Goal: Entertainment & Leisure: Consume media (video, audio)

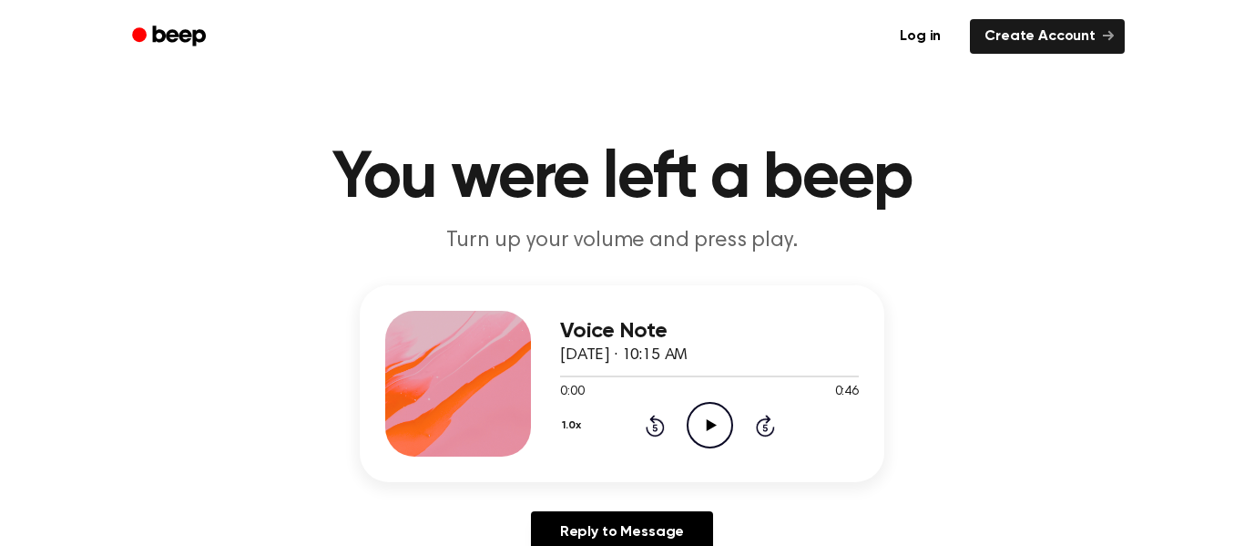
click at [710, 434] on icon "Play Audio" at bounding box center [710, 425] width 46 height 46
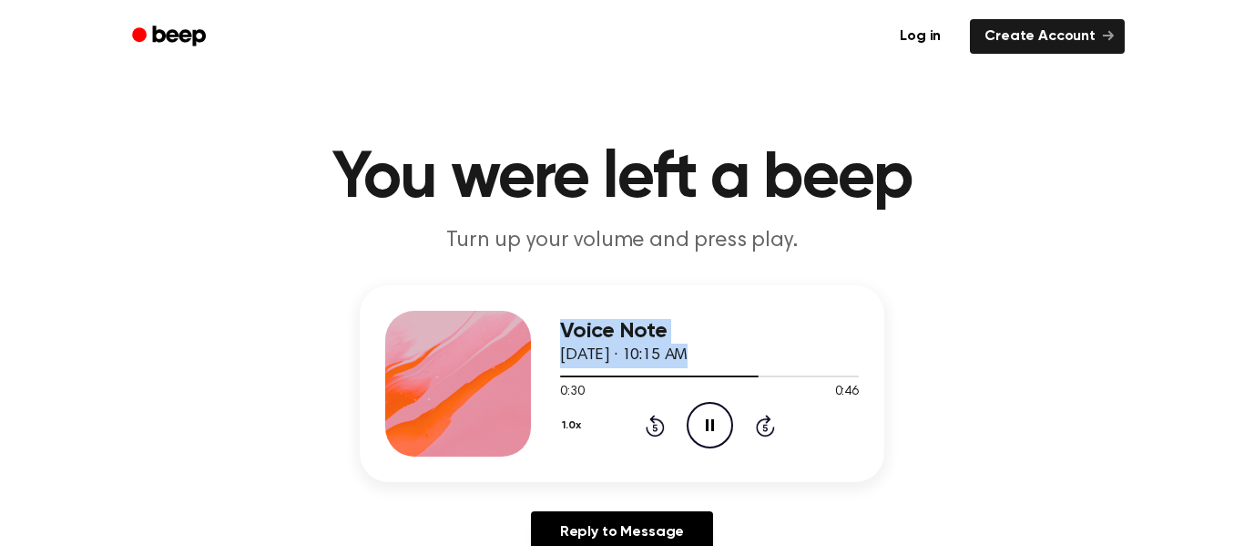
drag, startPoint x: 747, startPoint y: 378, endPoint x: 119, endPoint y: 310, distance: 631.3
click at [119, 310] on div "Voice Note September 25, 2025 · 10:15 AM 0:30 0:46 Your browser does not suppor…" at bounding box center [622, 426] width 1201 height 282
click at [813, 425] on div "1.0x Rewind 5 seconds Pause Audio Skip 5 seconds" at bounding box center [709, 425] width 299 height 46
click at [650, 428] on icon "Rewind 5 seconds" at bounding box center [655, 426] width 20 height 24
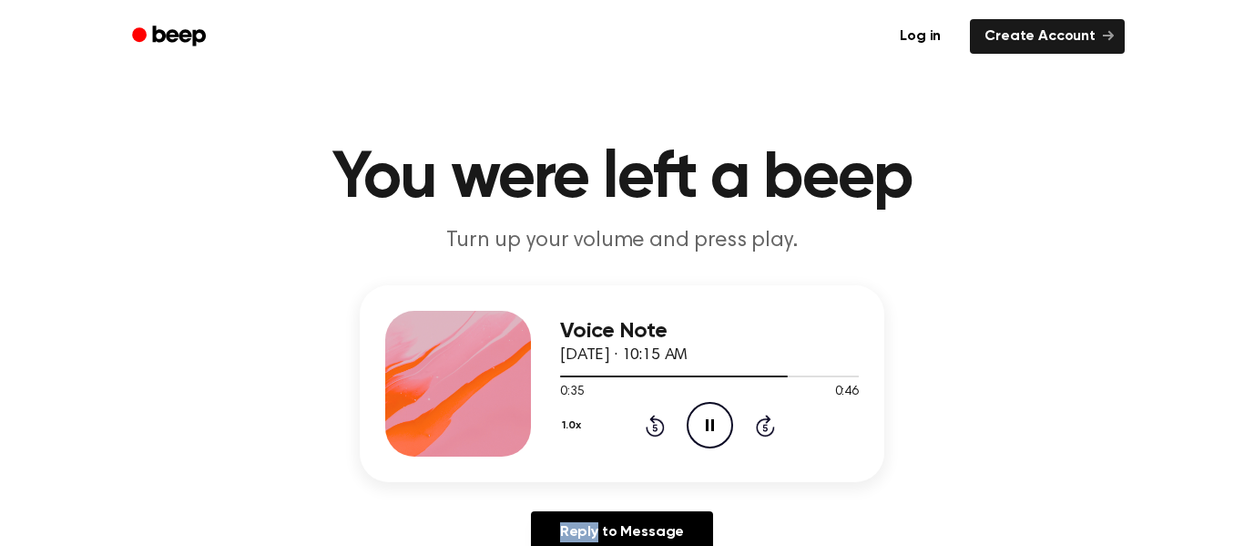
click at [650, 428] on icon "Rewind 5 seconds" at bounding box center [655, 426] width 20 height 24
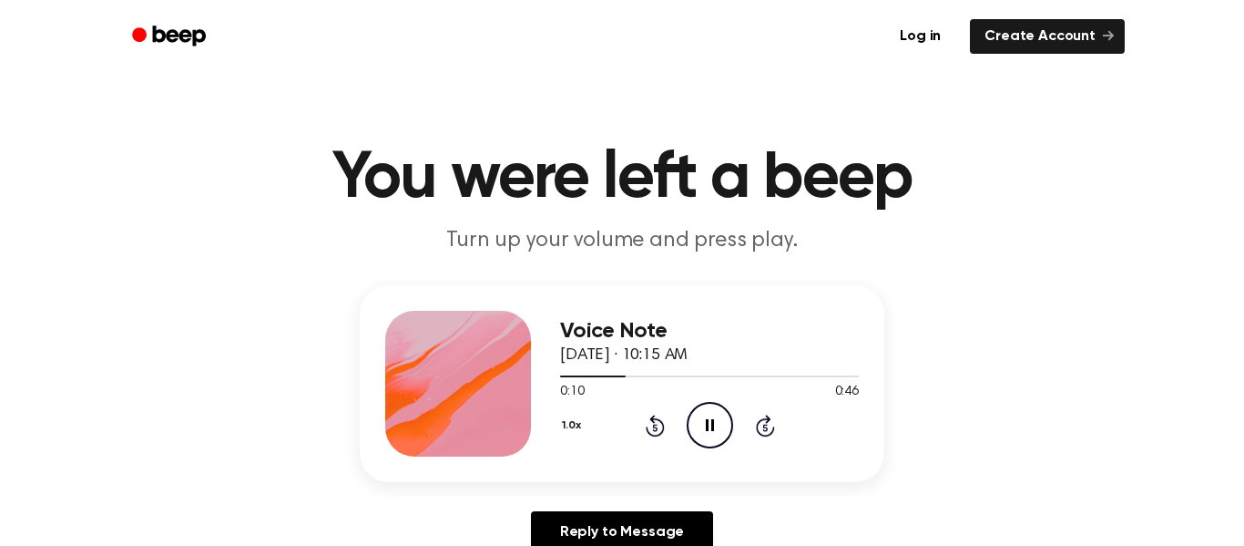
click at [650, 428] on icon "Rewind 5 seconds" at bounding box center [655, 426] width 20 height 24
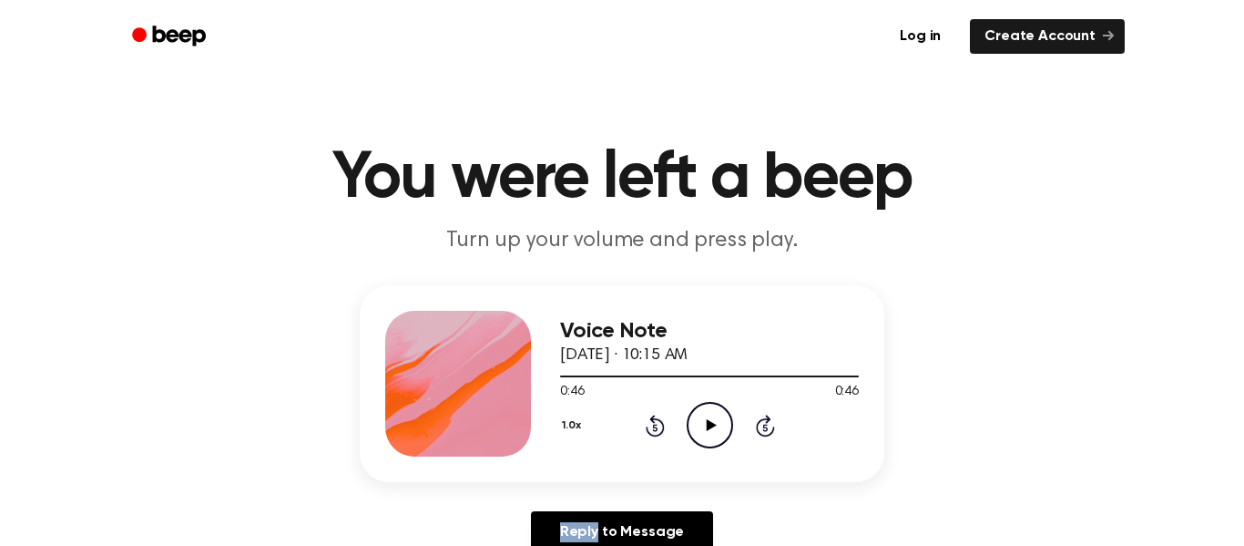
click at [655, 429] on icon "Rewind 5 seconds" at bounding box center [655, 426] width 20 height 24
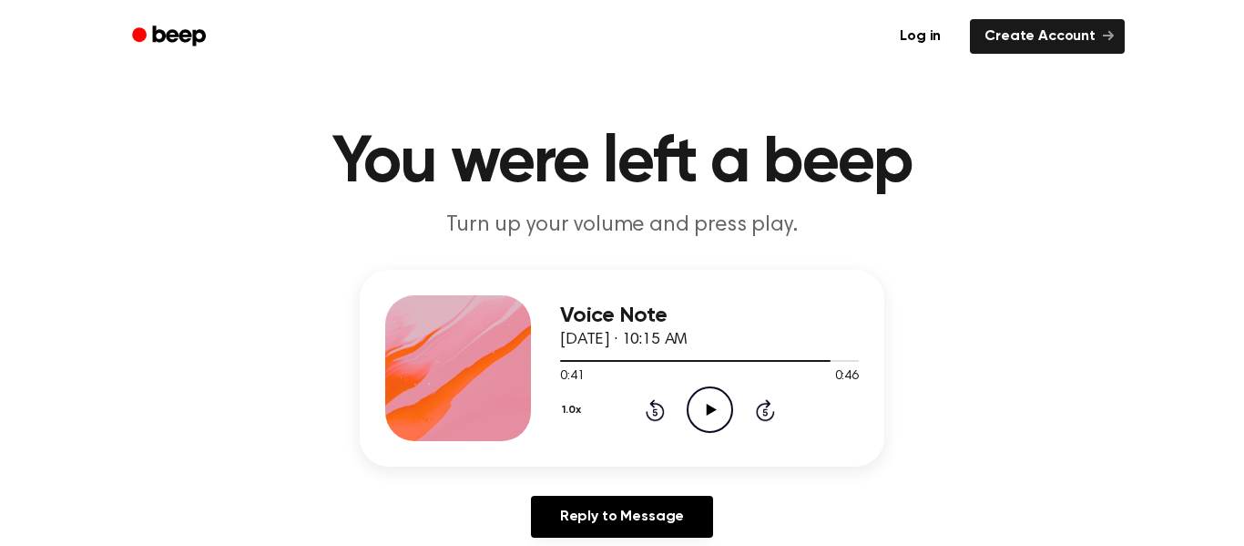
click at [647, 445] on div "Voice Note September 25, 2025 · 10:15 AM 0:41 0:46 Your browser does not suppor…" at bounding box center [622, 368] width 525 height 197
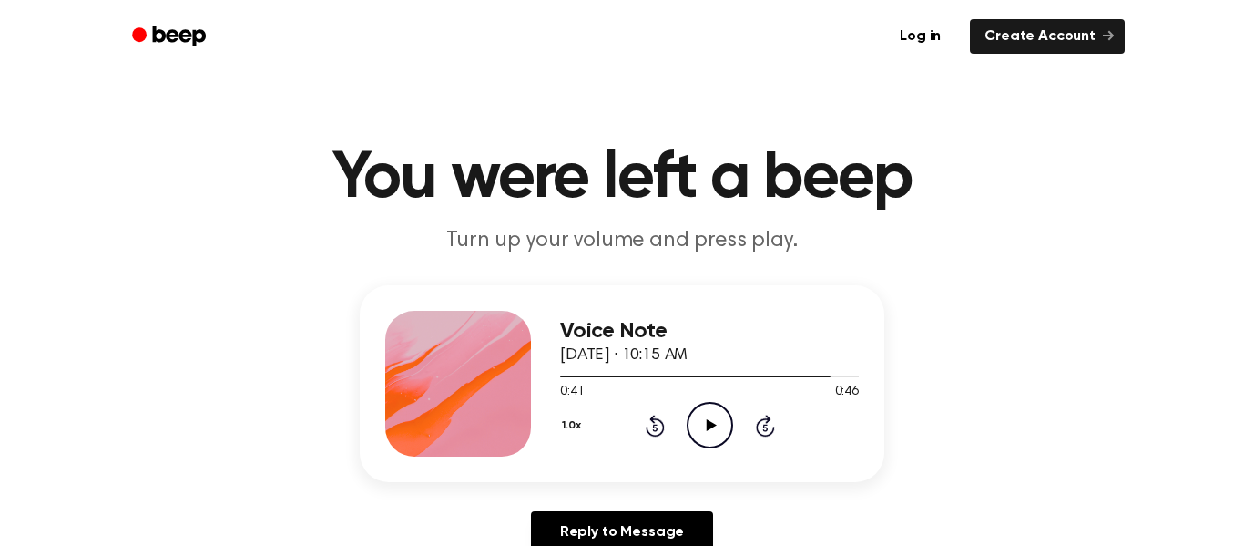
click at [659, 427] on icon "Rewind 5 seconds" at bounding box center [655, 426] width 20 height 24
click at [655, 427] on icon at bounding box center [654, 427] width 5 height 7
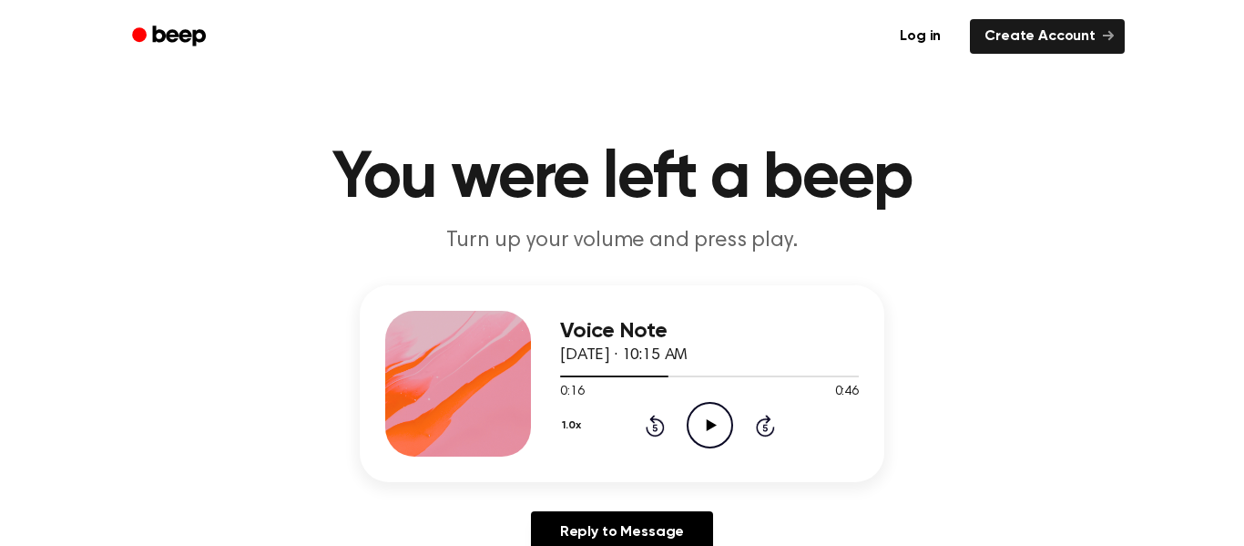
click at [655, 427] on icon at bounding box center [654, 427] width 5 height 7
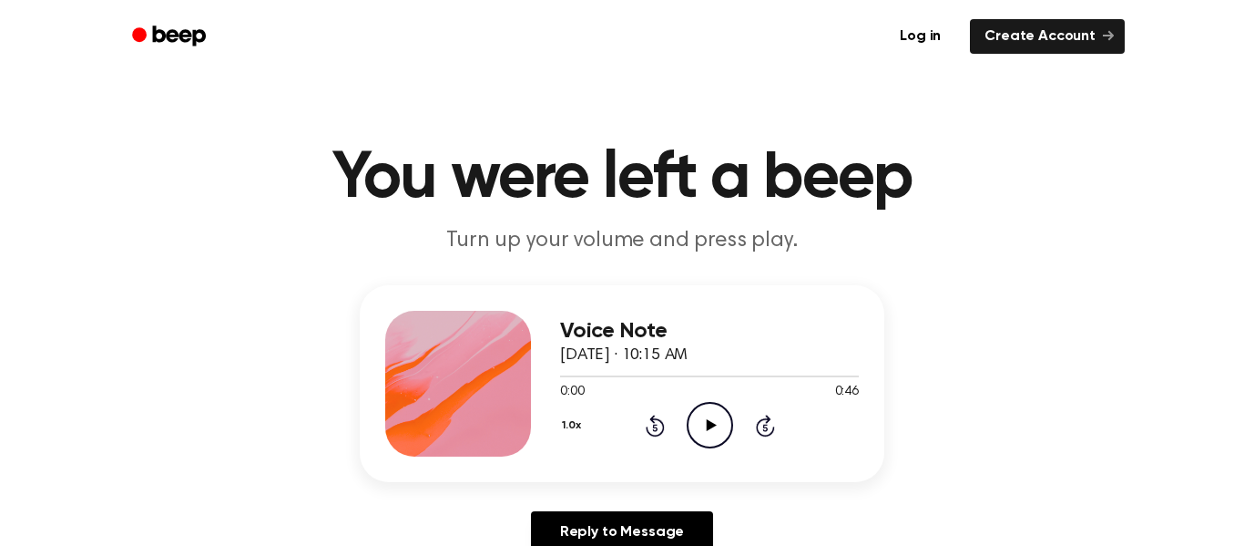
click at [694, 452] on div "Voice Note September 25, 2025 · 10:15 AM 0:00 0:46 Your browser does not suppor…" at bounding box center [709, 384] width 299 height 146
click at [700, 440] on icon "Play Audio" at bounding box center [710, 425] width 46 height 46
click at [709, 444] on icon "Play Audio" at bounding box center [710, 425] width 46 height 46
click at [723, 449] on div "Voice Note September 25, 2025 · 10:17 AM 0:19 0:19 Your browser does not suppor…" at bounding box center [709, 384] width 299 height 146
click at [736, 427] on div "1.0x Rewind 5 seconds Play Audio Skip 5 seconds" at bounding box center [709, 425] width 299 height 46
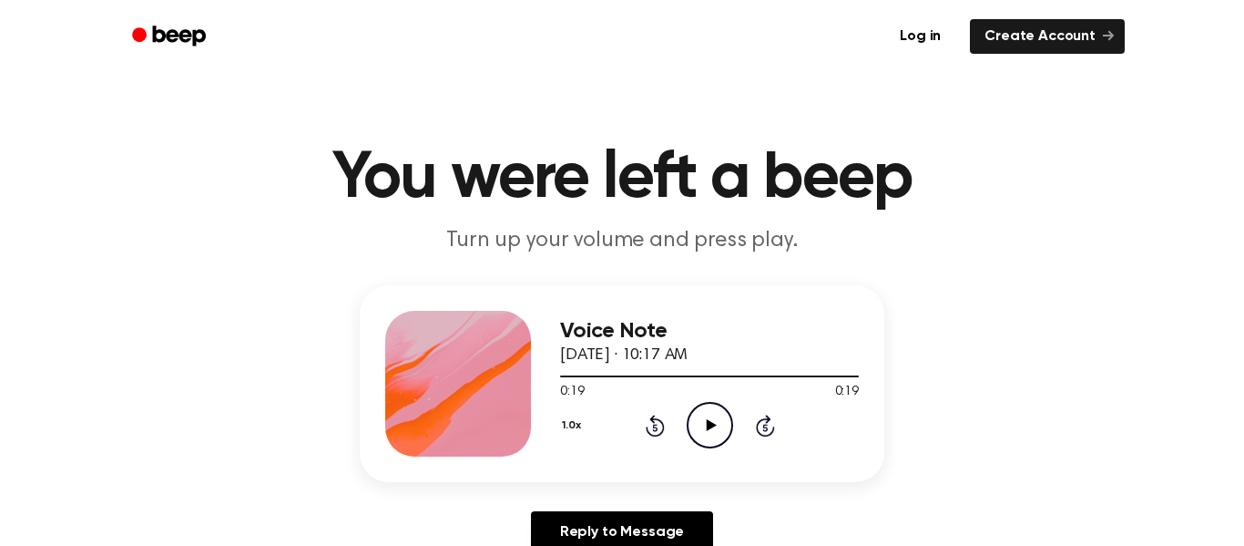
click at [707, 435] on icon "Play Audio" at bounding box center [710, 425] width 46 height 46
click at [655, 427] on icon at bounding box center [654, 427] width 5 height 7
click at [649, 434] on icon at bounding box center [655, 425] width 19 height 22
click at [654, 435] on icon at bounding box center [655, 425] width 19 height 22
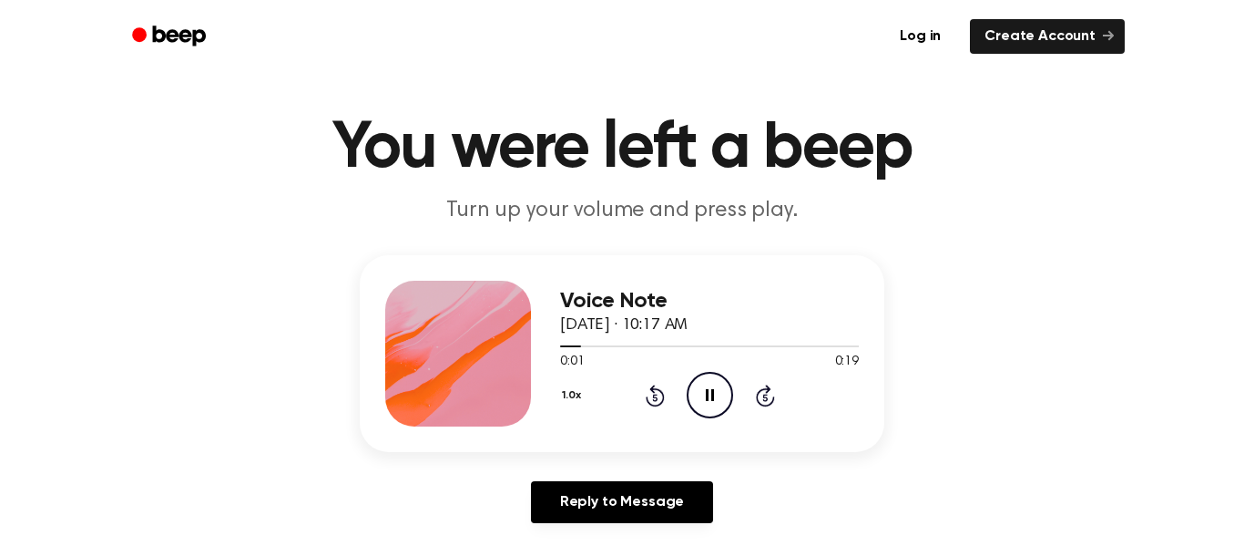
scroll to position [87, 0]
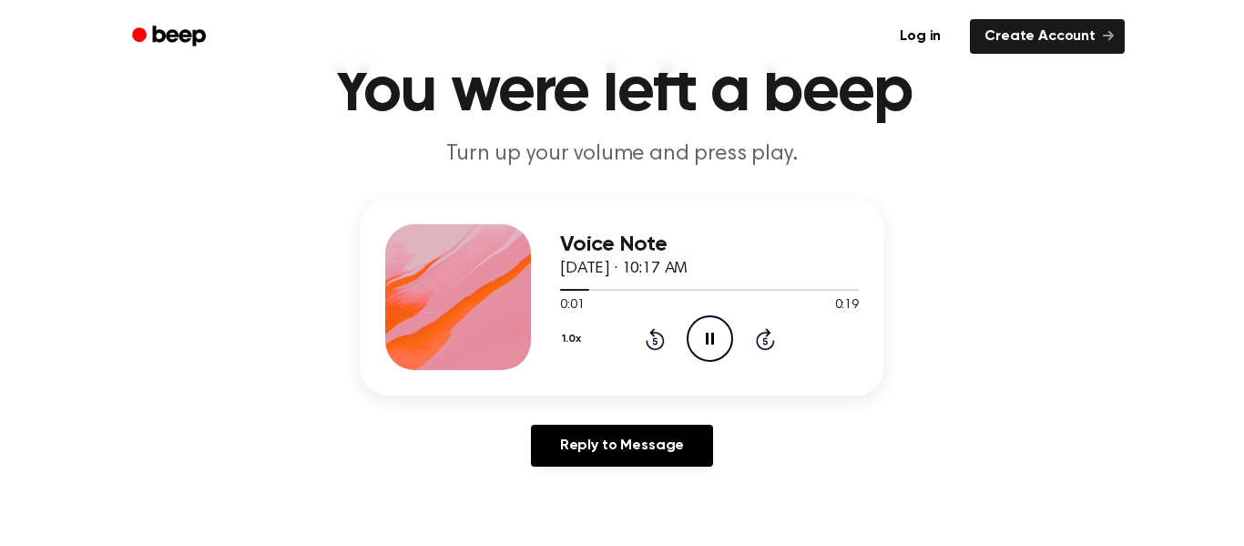
click at [655, 341] on icon at bounding box center [654, 340] width 5 height 7
click at [655, 342] on icon "Rewind 5 seconds" at bounding box center [655, 339] width 20 height 24
click at [654, 347] on icon "Rewind 5 seconds" at bounding box center [655, 339] width 20 height 24
click at [655, 341] on icon at bounding box center [654, 340] width 5 height 7
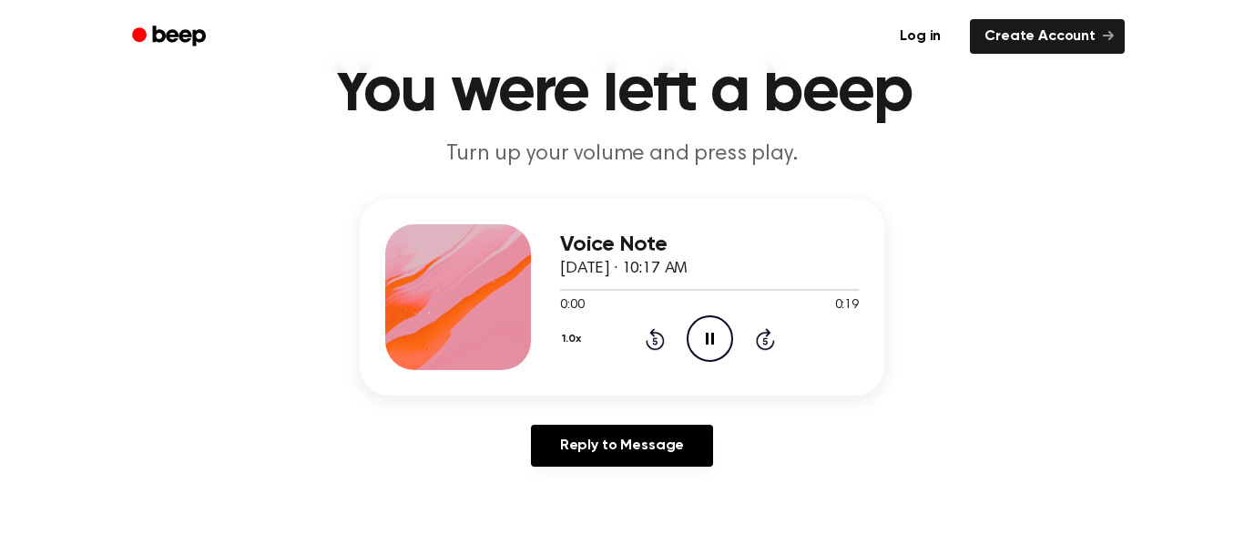
click at [655, 341] on icon at bounding box center [654, 340] width 5 height 7
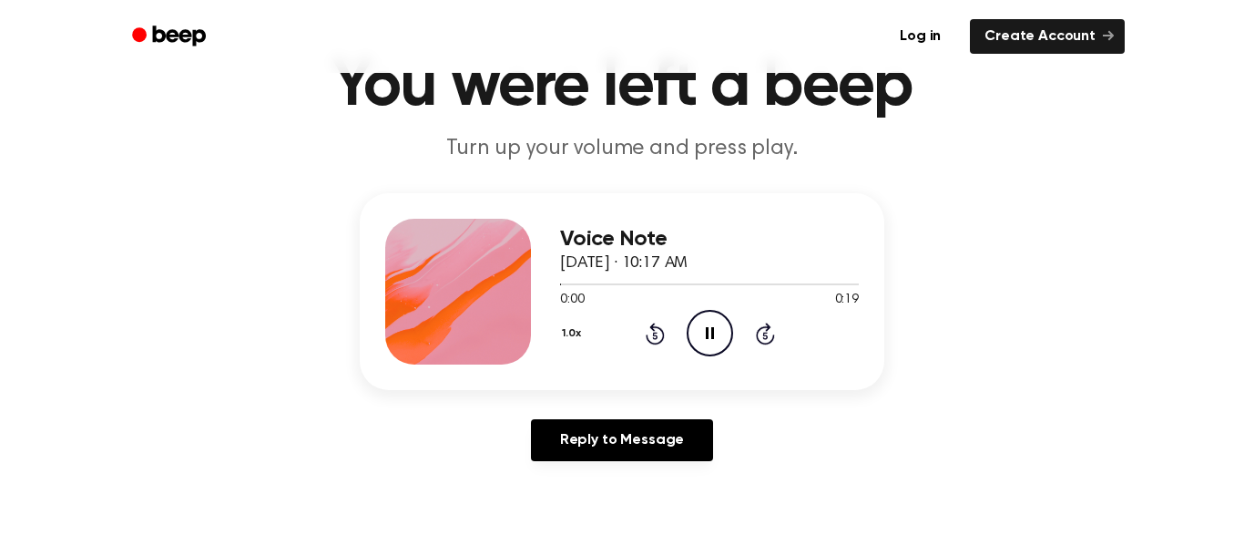
scroll to position [98, 0]
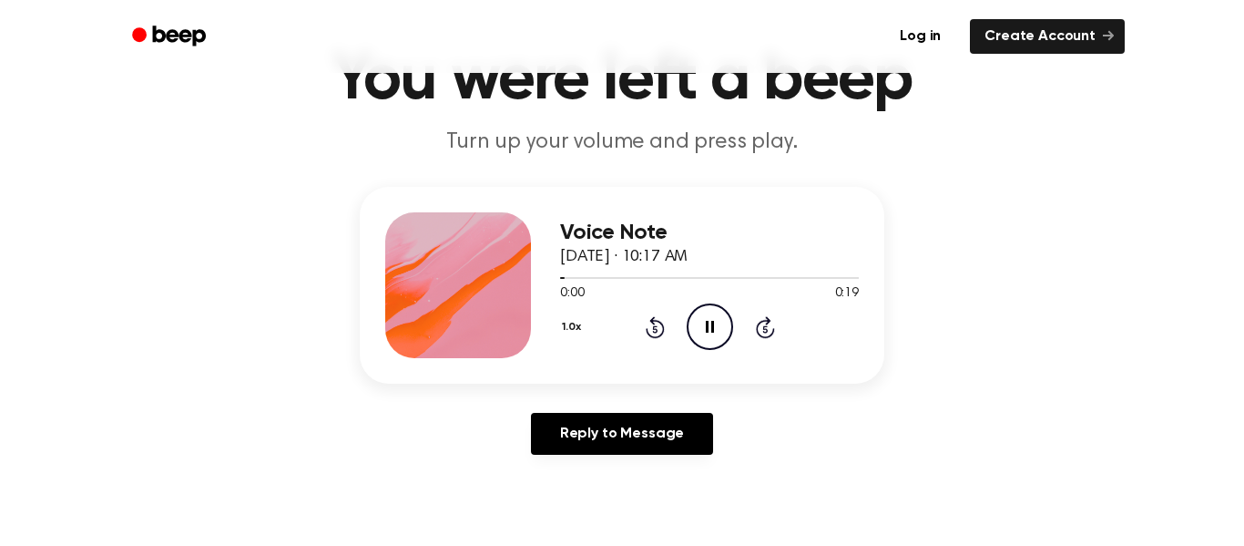
click at [655, 330] on icon "Rewind 5 seconds" at bounding box center [655, 327] width 20 height 24
click at [649, 330] on icon "Rewind 5 seconds" at bounding box center [655, 327] width 20 height 24
click at [655, 329] on icon at bounding box center [654, 328] width 5 height 7
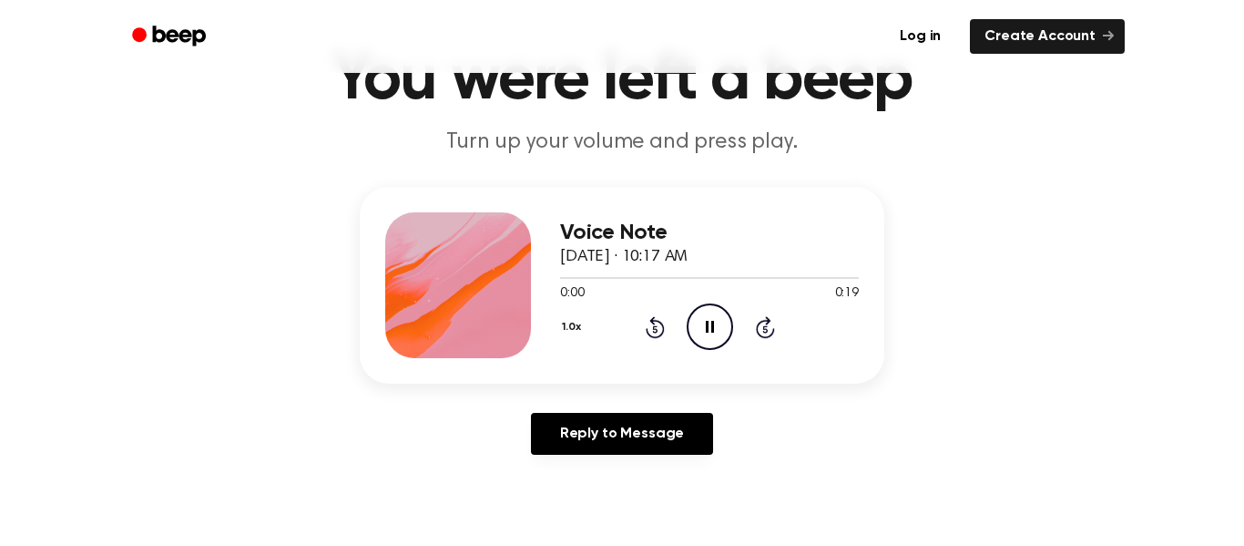
scroll to position [97, 0]
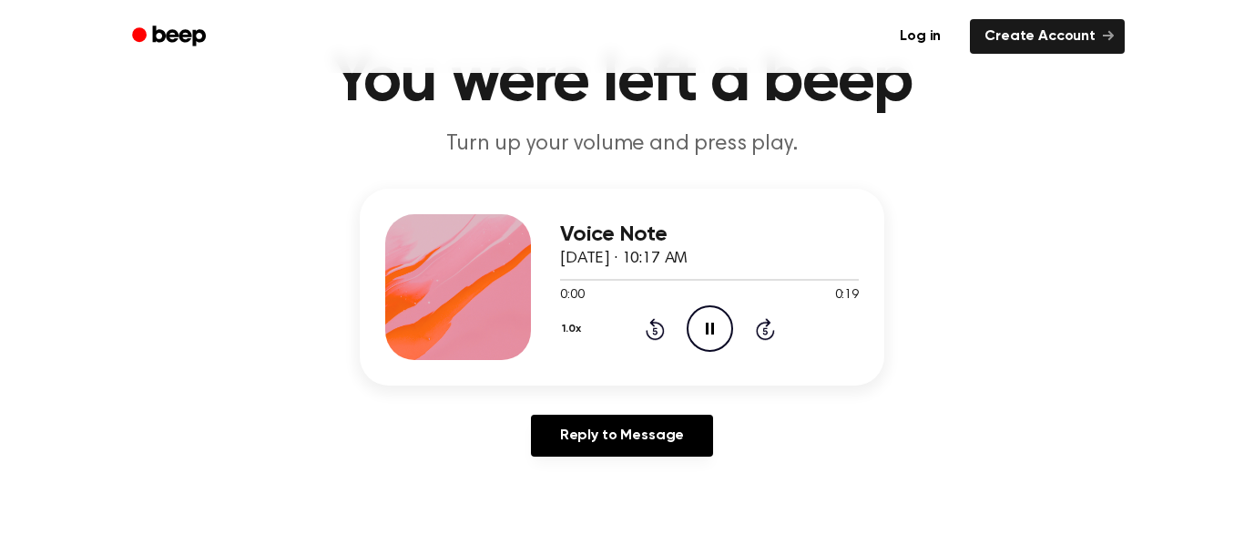
click at [655, 332] on icon "Rewind 5 seconds" at bounding box center [655, 329] width 20 height 24
click at [655, 331] on icon at bounding box center [654, 330] width 5 height 7
click at [656, 334] on icon at bounding box center [654, 330] width 5 height 7
click at [653, 331] on icon at bounding box center [654, 330] width 5 height 7
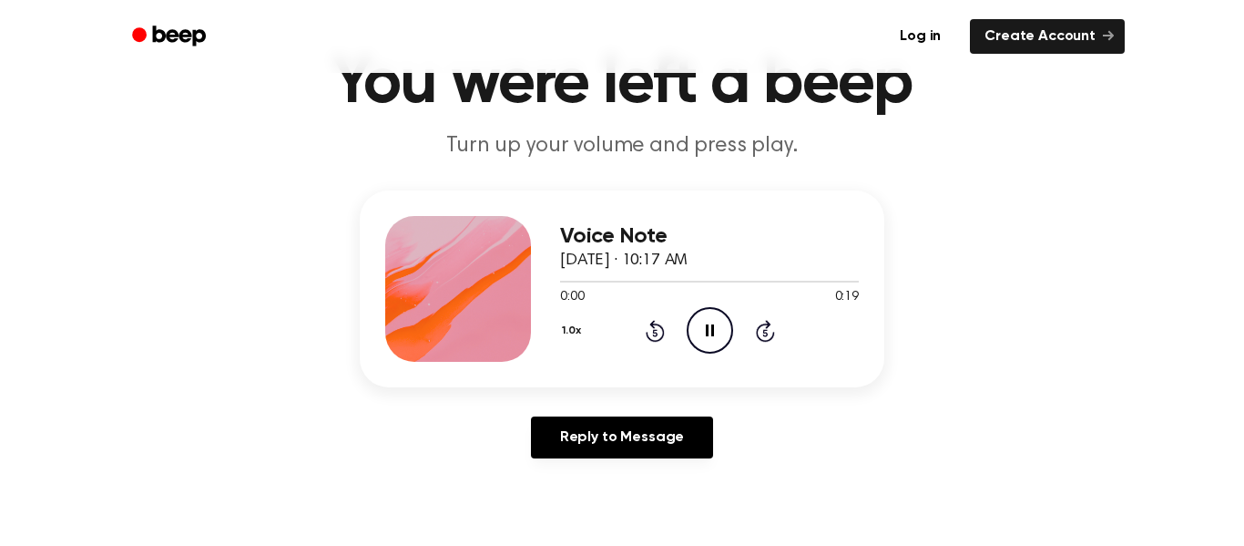
scroll to position [88, 0]
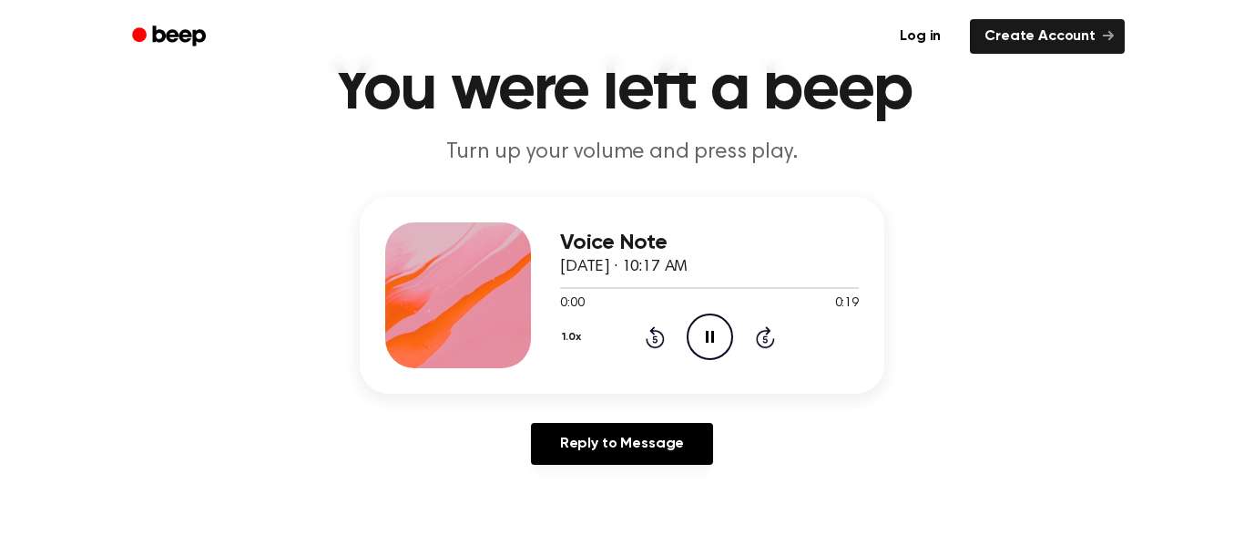
click at [659, 339] on icon "Rewind 5 seconds" at bounding box center [655, 337] width 20 height 24
click at [651, 336] on icon "Rewind 5 seconds" at bounding box center [655, 337] width 20 height 24
click at [655, 339] on icon at bounding box center [654, 338] width 5 height 7
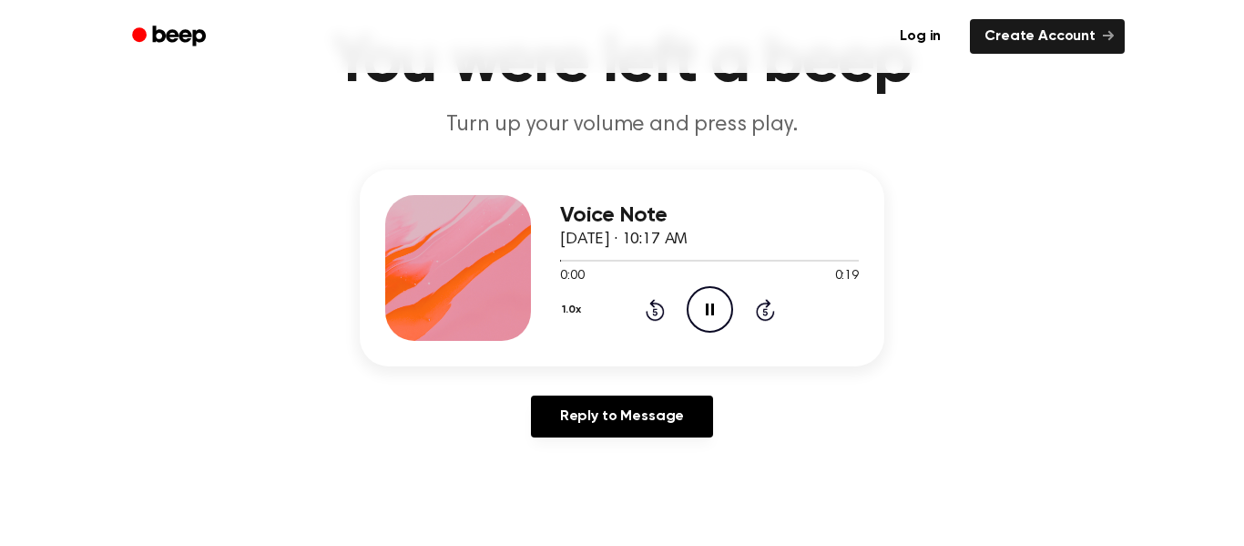
scroll to position [120, 0]
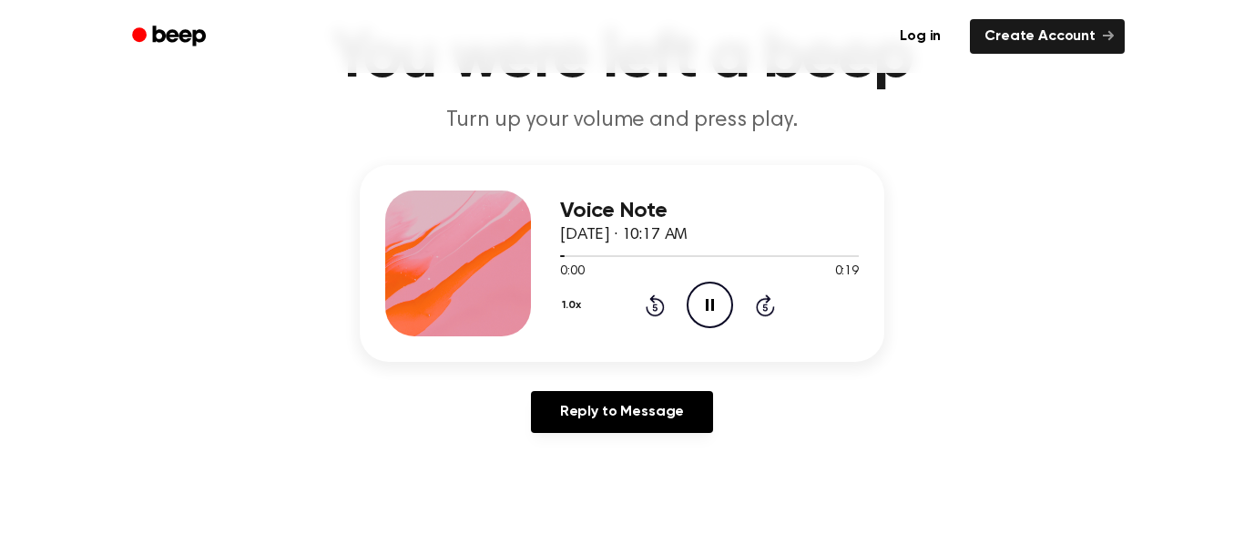
click at [642, 338] on div "Voice Note September 25, 2025 · 10:17 AM 0:00 0:19 Your browser does not suppor…" at bounding box center [622, 263] width 525 height 197
click at [637, 333] on div "Voice Note September 25, 2025 · 10:17 AM 0:00 0:19 Your browser does not suppor…" at bounding box center [709, 263] width 299 height 146
click at [649, 312] on icon at bounding box center [655, 305] width 19 height 22
click at [655, 307] on icon at bounding box center [654, 306] width 5 height 7
click at [655, 308] on icon "Rewind 5 seconds" at bounding box center [655, 305] width 20 height 24
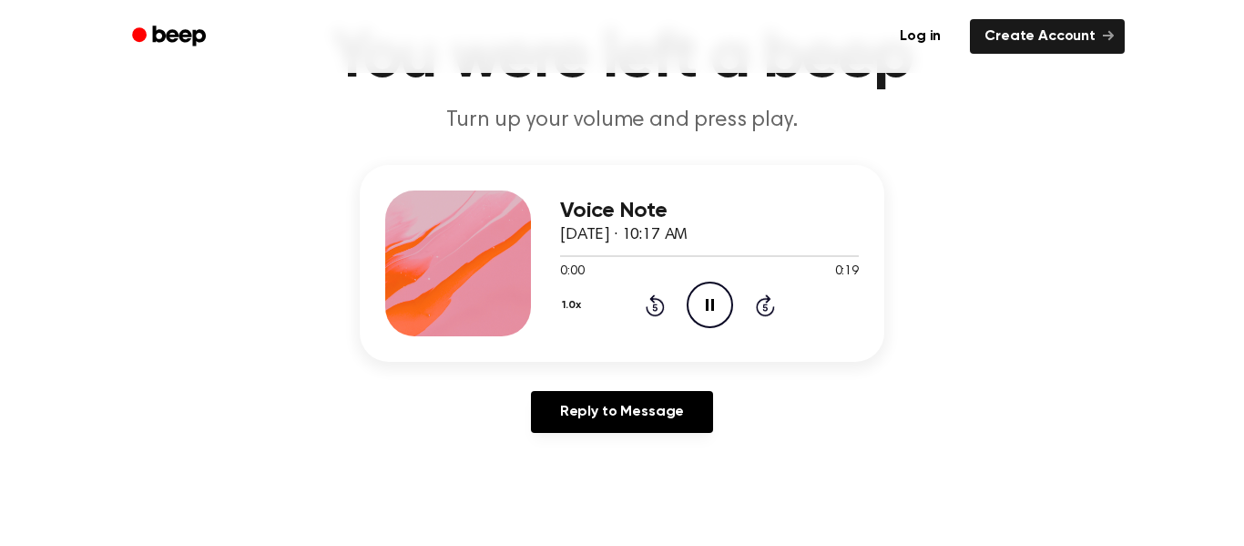
click at [655, 307] on icon at bounding box center [654, 306] width 5 height 7
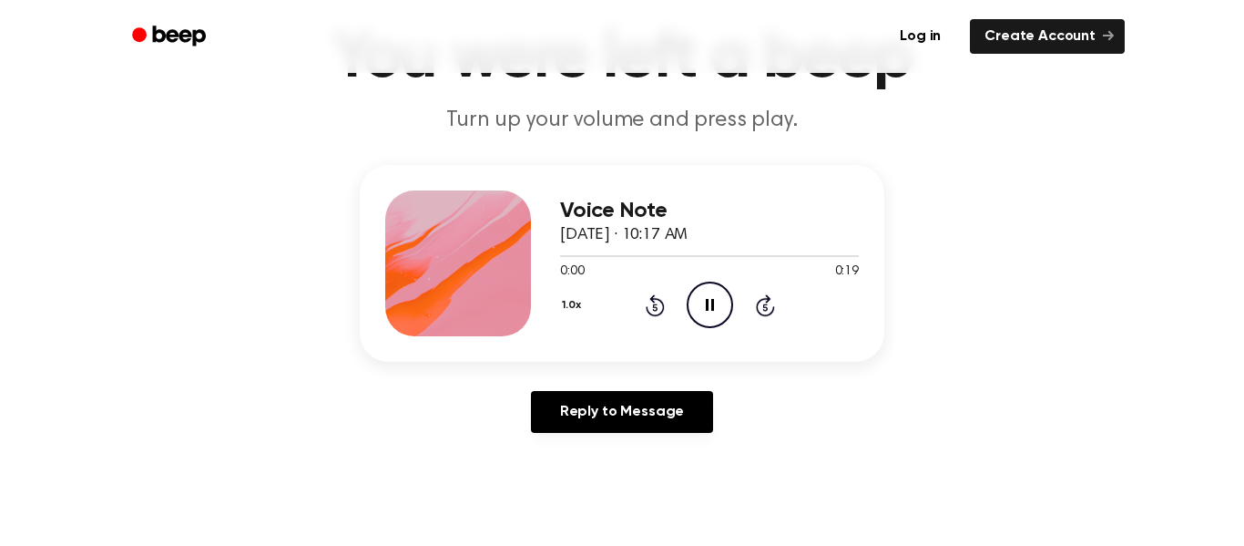
click at [655, 307] on icon at bounding box center [654, 306] width 5 height 7
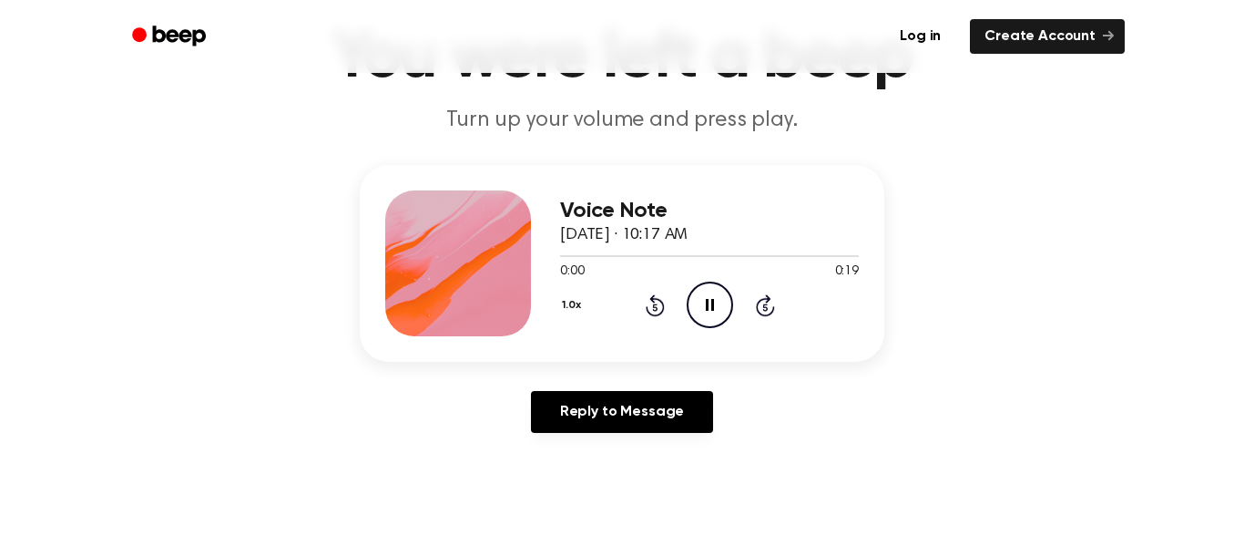
click at [655, 307] on icon at bounding box center [654, 306] width 5 height 7
click at [651, 313] on icon at bounding box center [655, 305] width 19 height 22
click at [649, 307] on icon "Rewind 5 seconds" at bounding box center [655, 305] width 20 height 24
click at [647, 305] on icon "Rewind 5 seconds" at bounding box center [655, 305] width 20 height 24
click at [649, 305] on icon "Rewind 5 seconds" at bounding box center [655, 305] width 20 height 24
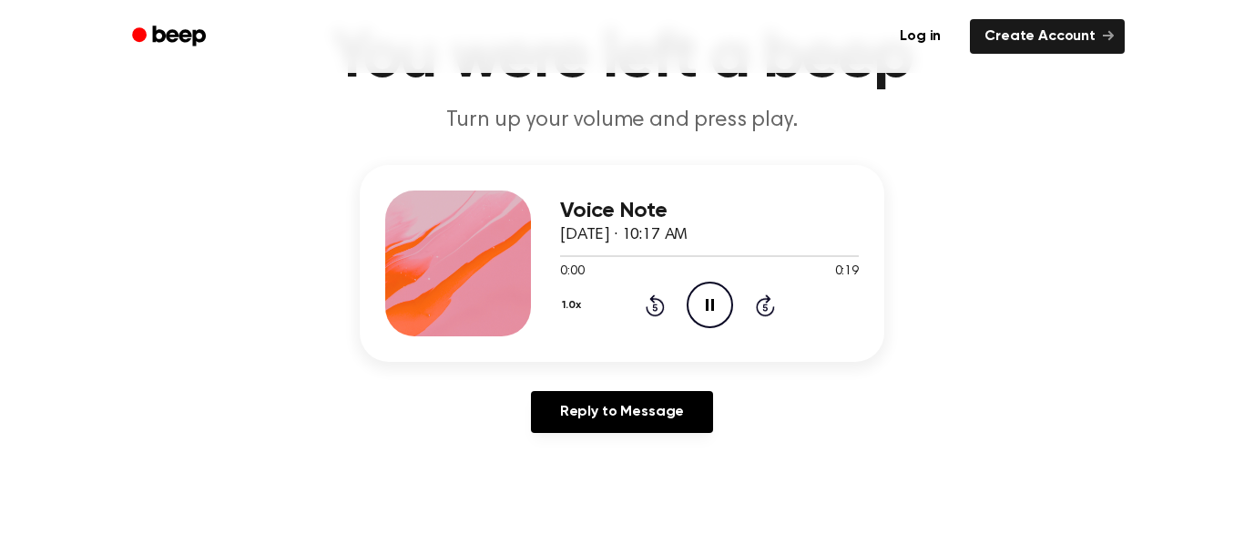
click at [655, 307] on icon at bounding box center [654, 306] width 5 height 7
click at [655, 308] on icon "Rewind 5 seconds" at bounding box center [655, 305] width 20 height 24
click at [649, 309] on icon "Rewind 5 seconds" at bounding box center [655, 305] width 20 height 24
click at [647, 307] on icon at bounding box center [655, 305] width 19 height 22
click at [655, 307] on icon at bounding box center [654, 306] width 5 height 7
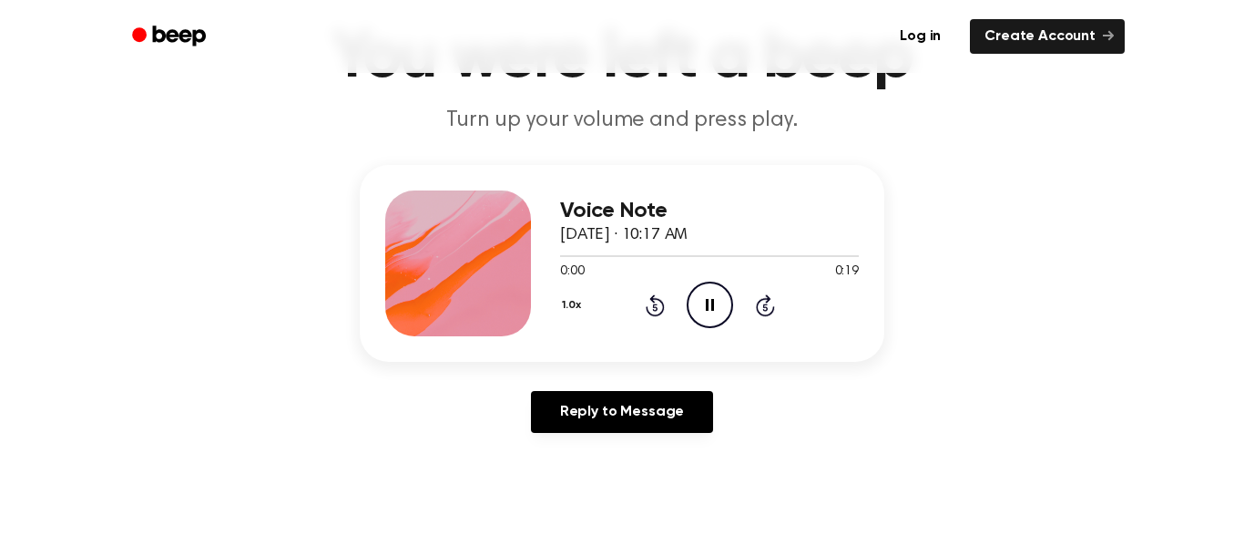
click at [649, 309] on icon "Rewind 5 seconds" at bounding box center [655, 305] width 20 height 24
click at [649, 308] on icon "Rewind 5 seconds" at bounding box center [655, 305] width 20 height 24
click at [655, 307] on icon at bounding box center [654, 306] width 5 height 7
click at [655, 309] on icon "Rewind 5 seconds" at bounding box center [655, 305] width 20 height 24
click at [652, 313] on icon "Rewind 5 seconds" at bounding box center [655, 305] width 20 height 24
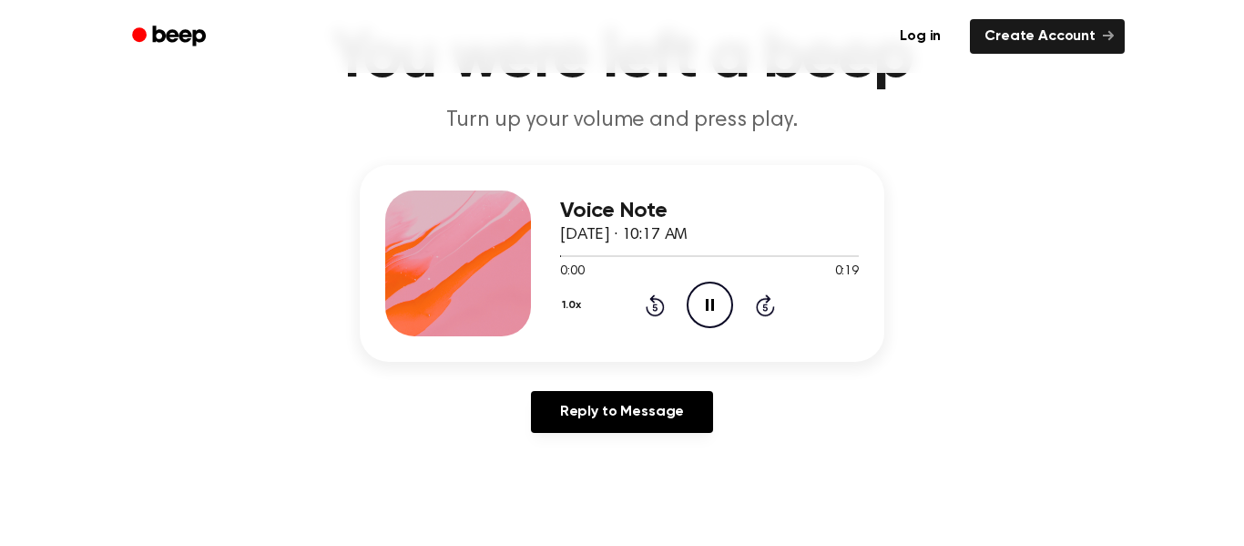
click at [652, 312] on icon "Rewind 5 seconds" at bounding box center [655, 305] width 20 height 24
click at [655, 307] on icon at bounding box center [654, 306] width 5 height 7
click at [649, 306] on icon "Rewind 5 seconds" at bounding box center [655, 305] width 20 height 24
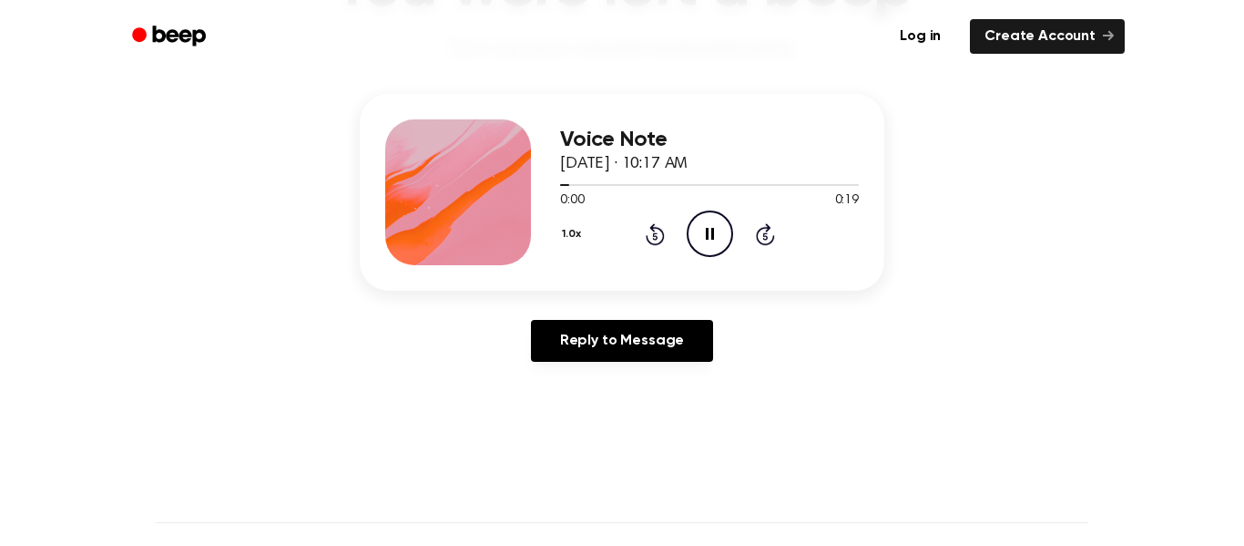
scroll to position [192, 0]
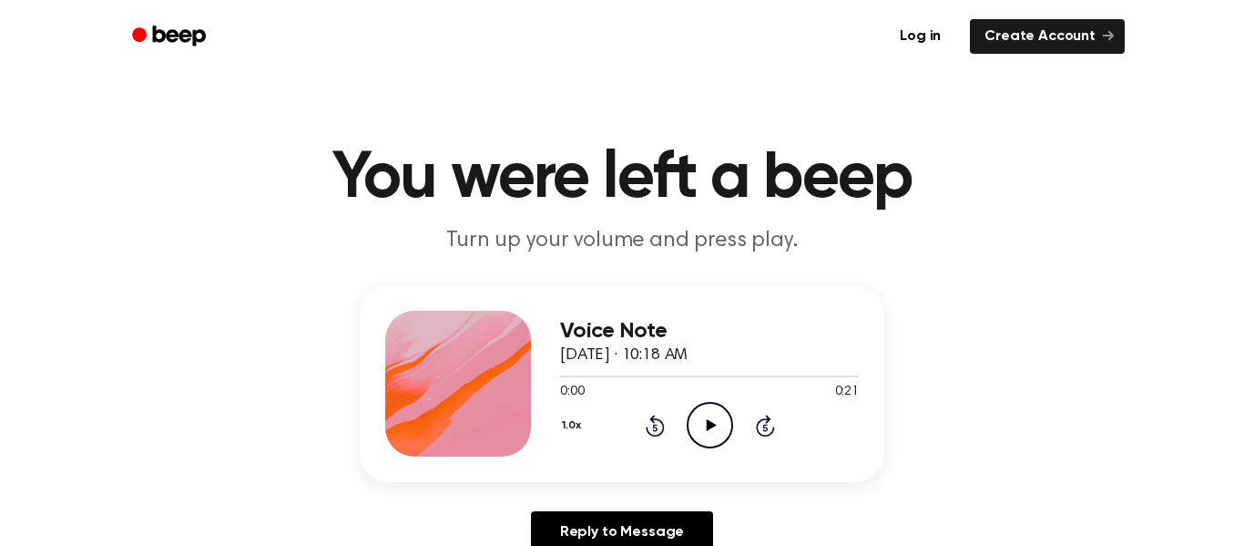
click at [655, 427] on icon at bounding box center [654, 427] width 5 height 7
click at [710, 439] on icon "Play Audio" at bounding box center [710, 425] width 46 height 46
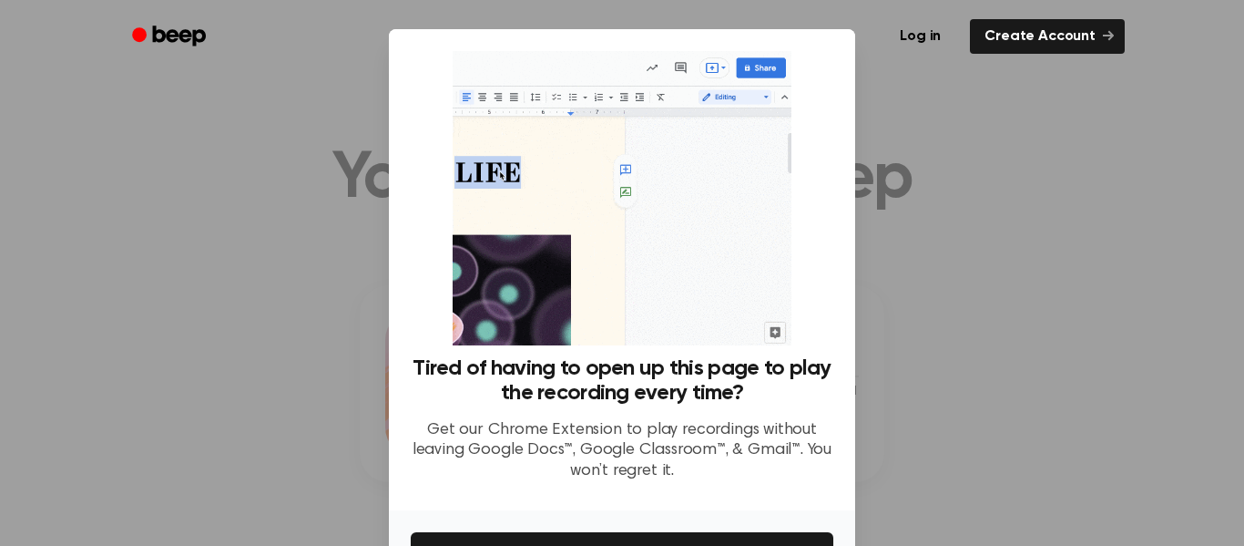
click at [1048, 337] on div at bounding box center [622, 273] width 1244 height 546
click at [988, 343] on div at bounding box center [622, 273] width 1244 height 546
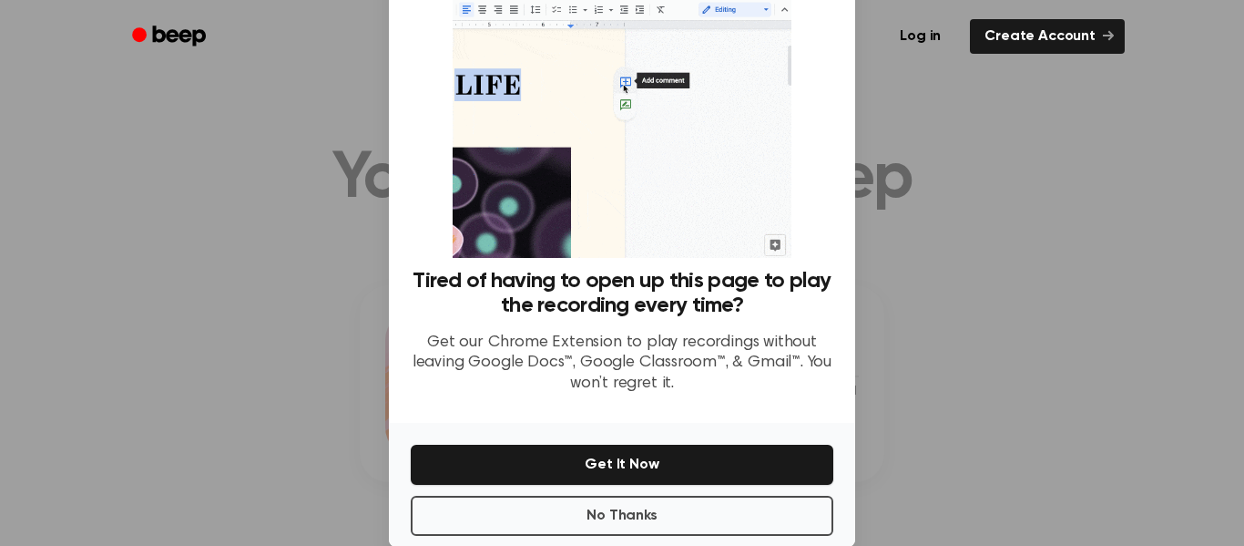
scroll to position [118, 0]
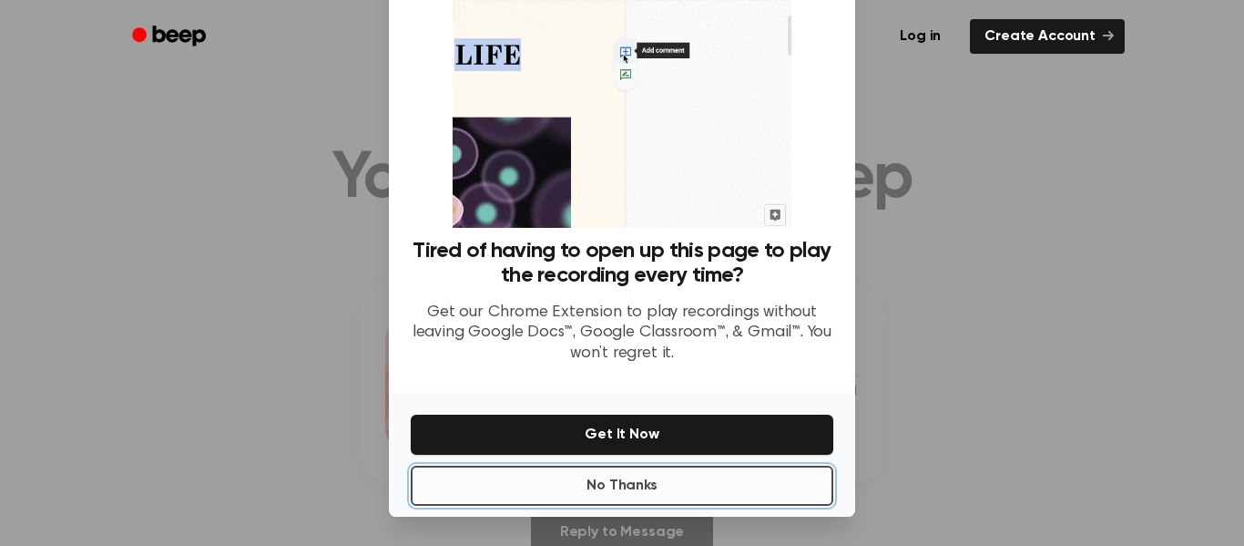
click at [758, 480] on button "No Thanks" at bounding box center [622, 485] width 423 height 40
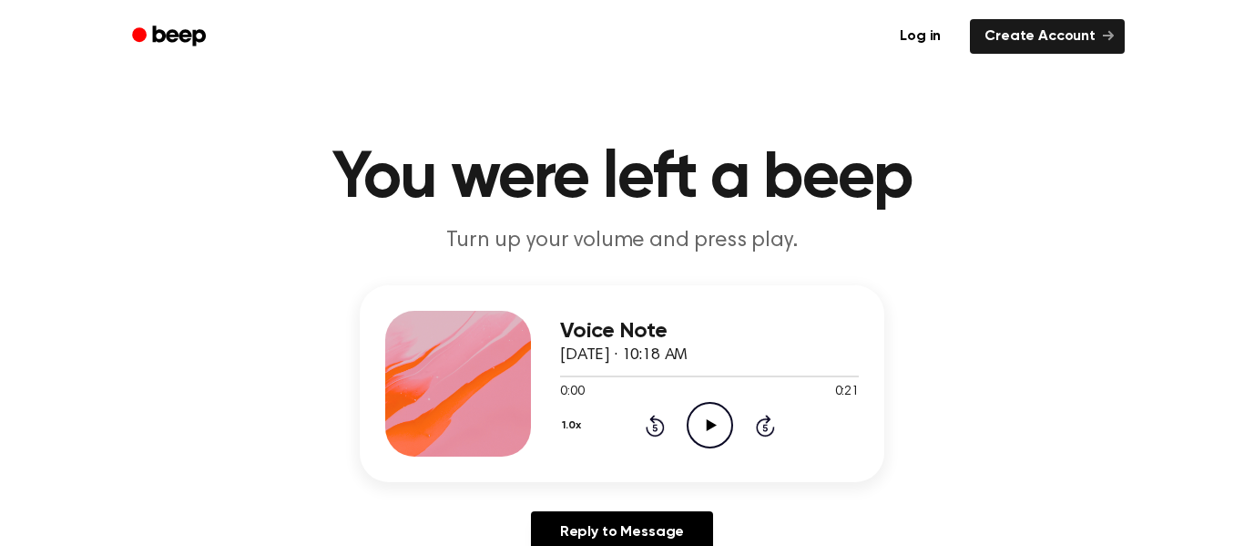
click at [700, 431] on icon "Play Audio" at bounding box center [710, 425] width 46 height 46
click at [699, 421] on icon "Play Audio" at bounding box center [710, 425] width 46 height 46
click at [724, 431] on icon "Play Audio" at bounding box center [710, 425] width 46 height 46
click at [712, 440] on icon "Play Audio" at bounding box center [710, 425] width 46 height 46
click at [697, 414] on icon "Play Audio" at bounding box center [710, 425] width 46 height 46
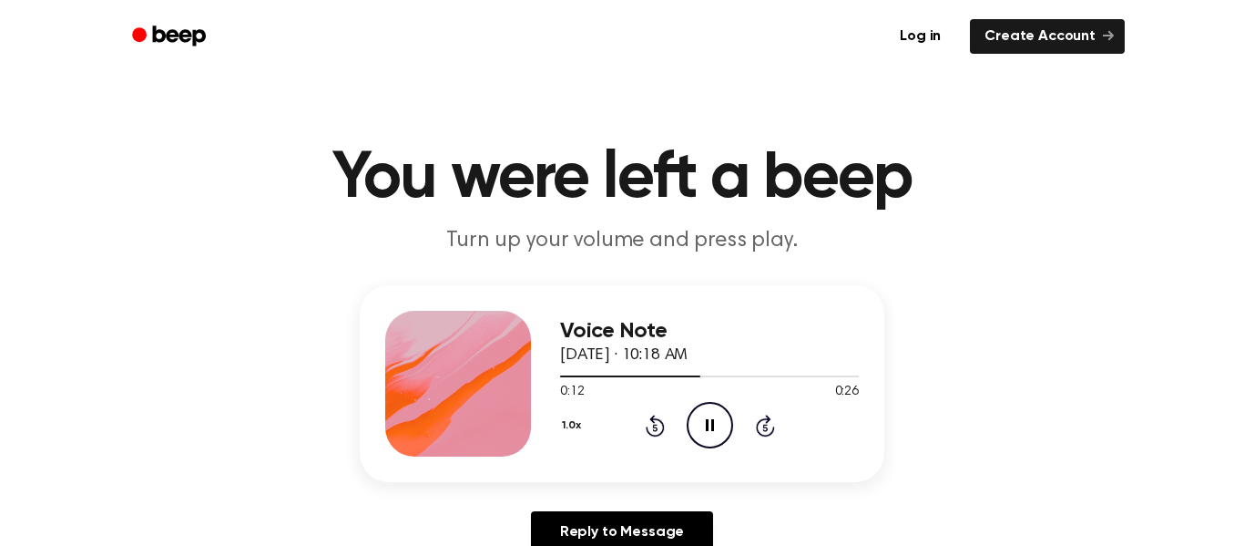
click at [655, 427] on icon at bounding box center [654, 427] width 5 height 7
click at [648, 429] on icon at bounding box center [655, 425] width 19 height 22
click at [655, 427] on icon at bounding box center [654, 427] width 5 height 7
click at [650, 427] on icon "Rewind 5 seconds" at bounding box center [655, 426] width 20 height 24
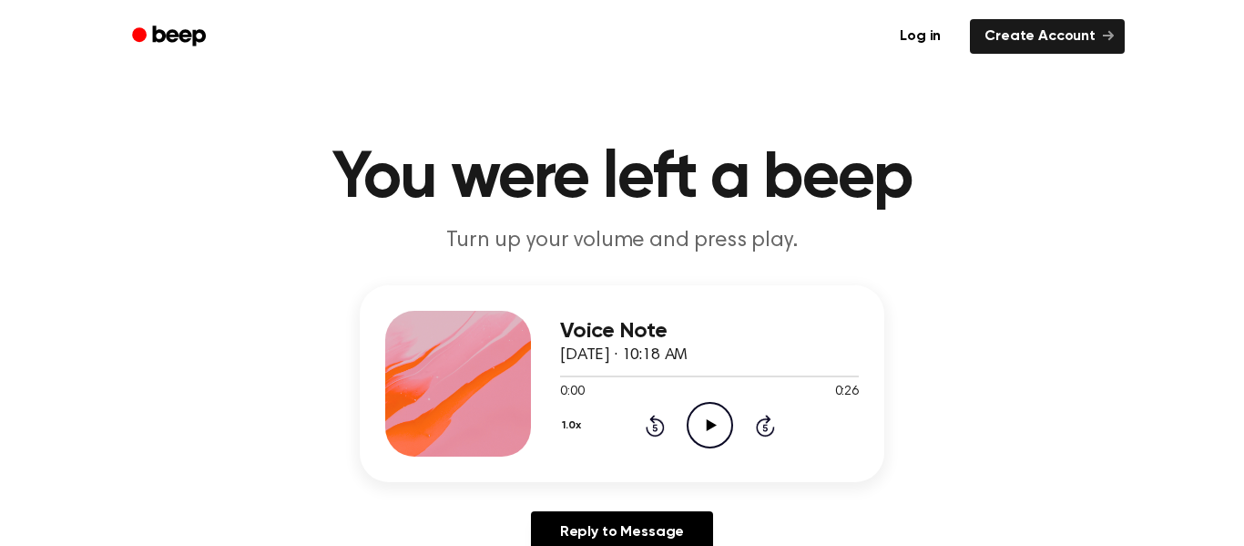
click at [716, 435] on icon "Play Audio" at bounding box center [710, 425] width 46 height 46
click at [698, 434] on icon "Play Audio" at bounding box center [710, 425] width 46 height 46
click at [690, 432] on icon "Play Audio" at bounding box center [710, 425] width 46 height 46
